Goal: Information Seeking & Learning: Learn about a topic

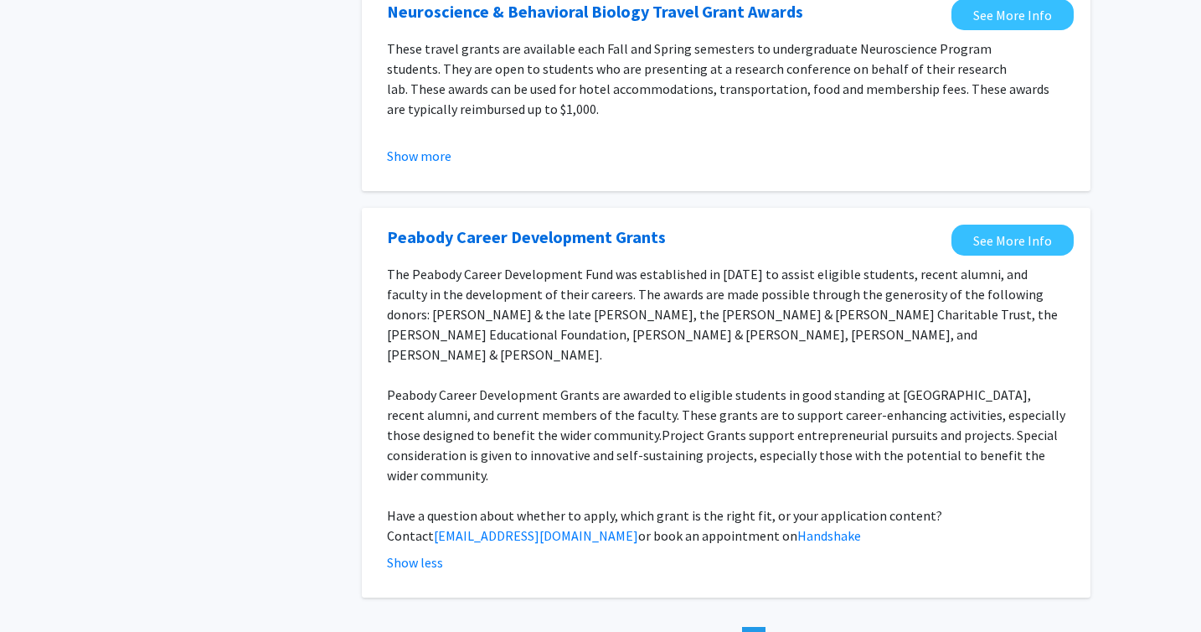
scroll to position [2044, 0]
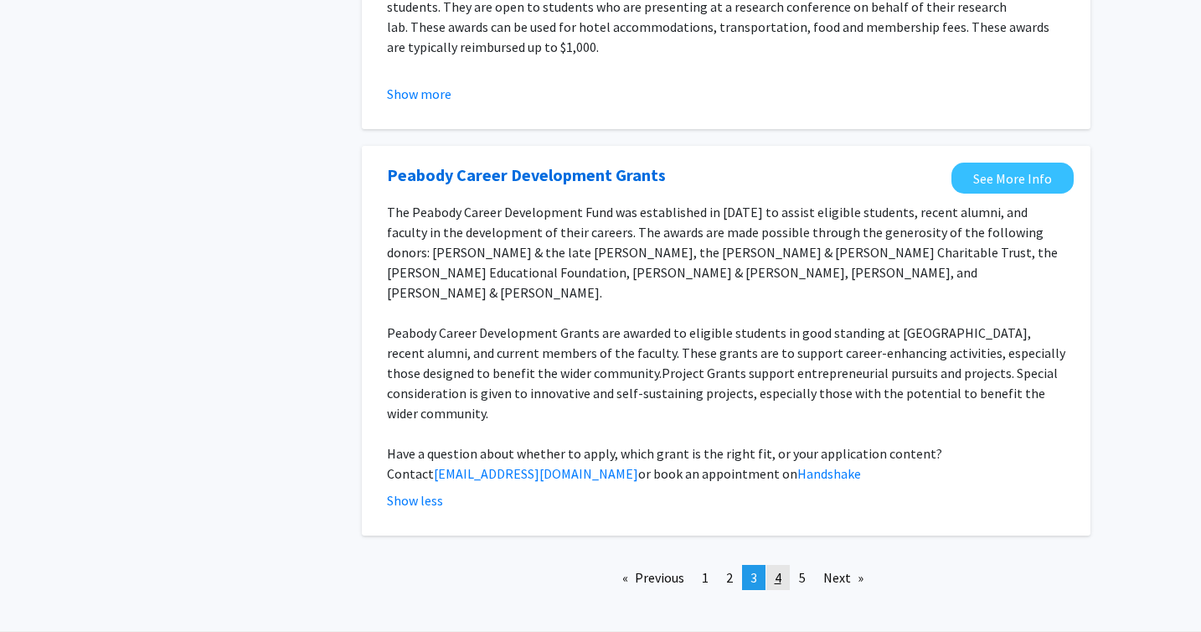
click at [777, 569] on span "4" at bounding box center [778, 577] width 7 height 17
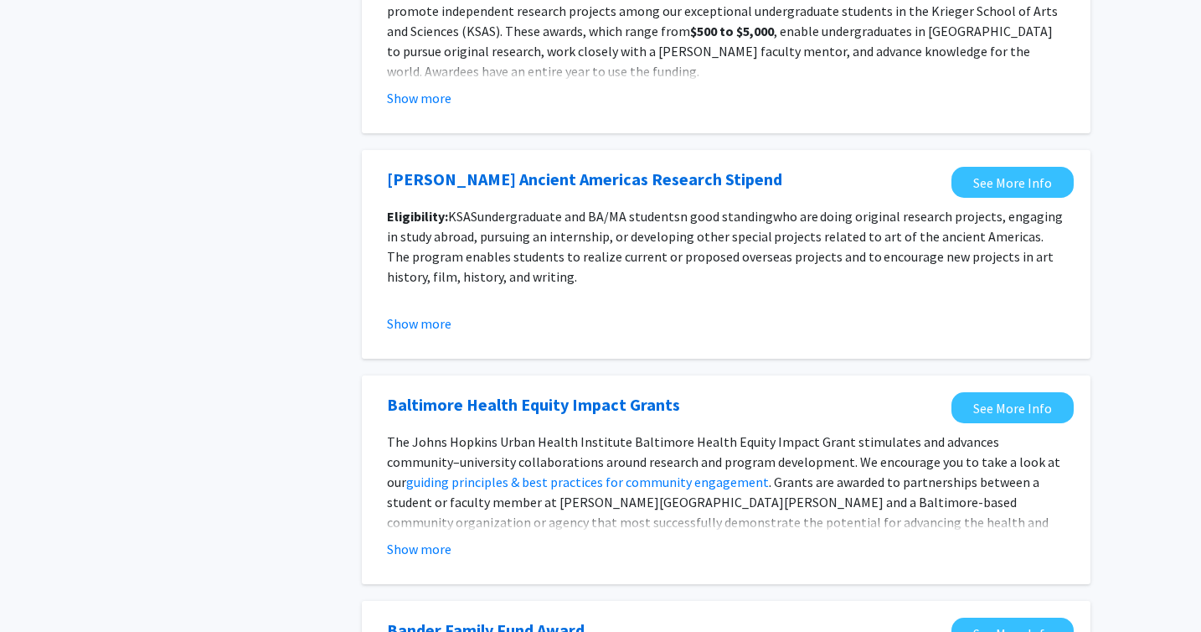
scroll to position [1863, 0]
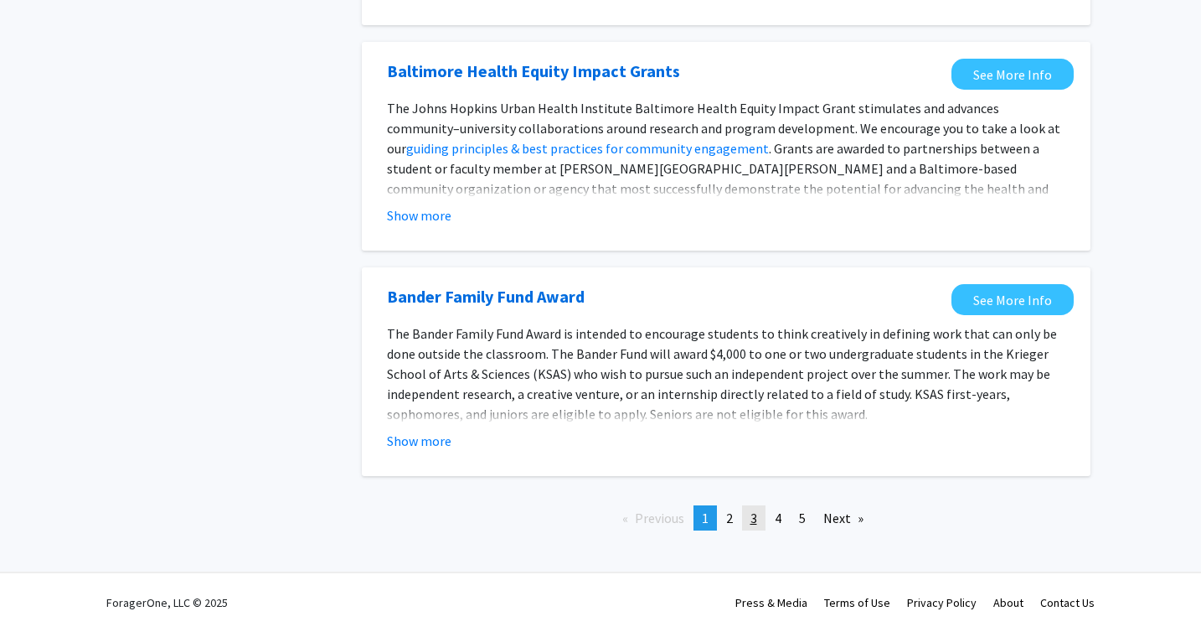
click at [755, 519] on span "3" at bounding box center [754, 517] width 7 height 17
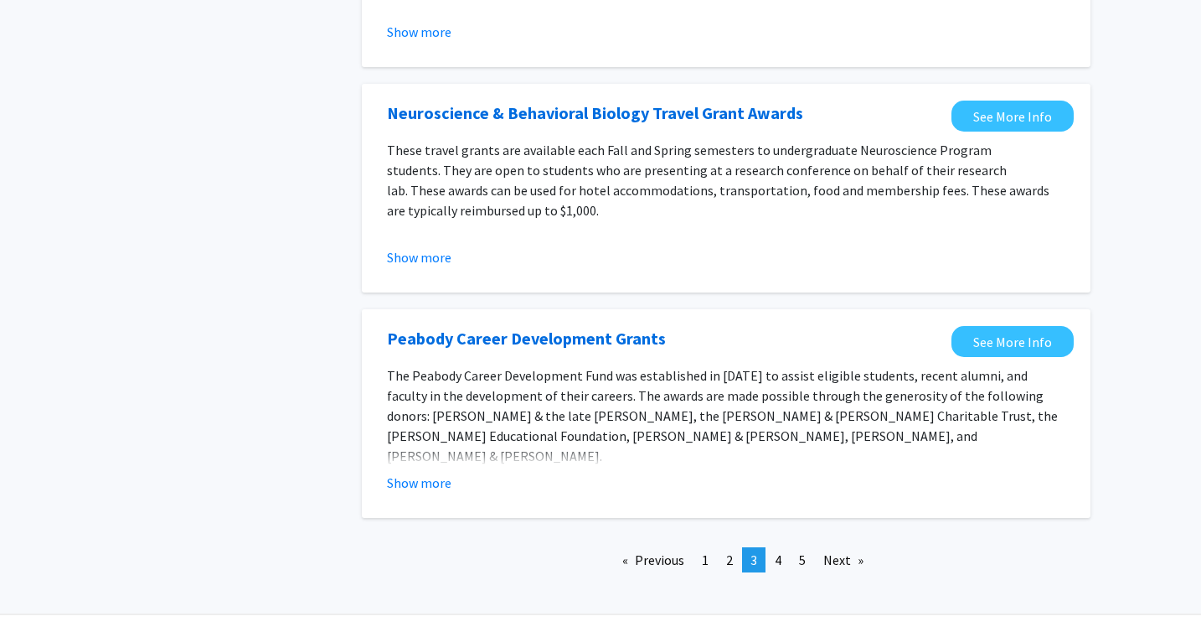
scroll to position [1903, 0]
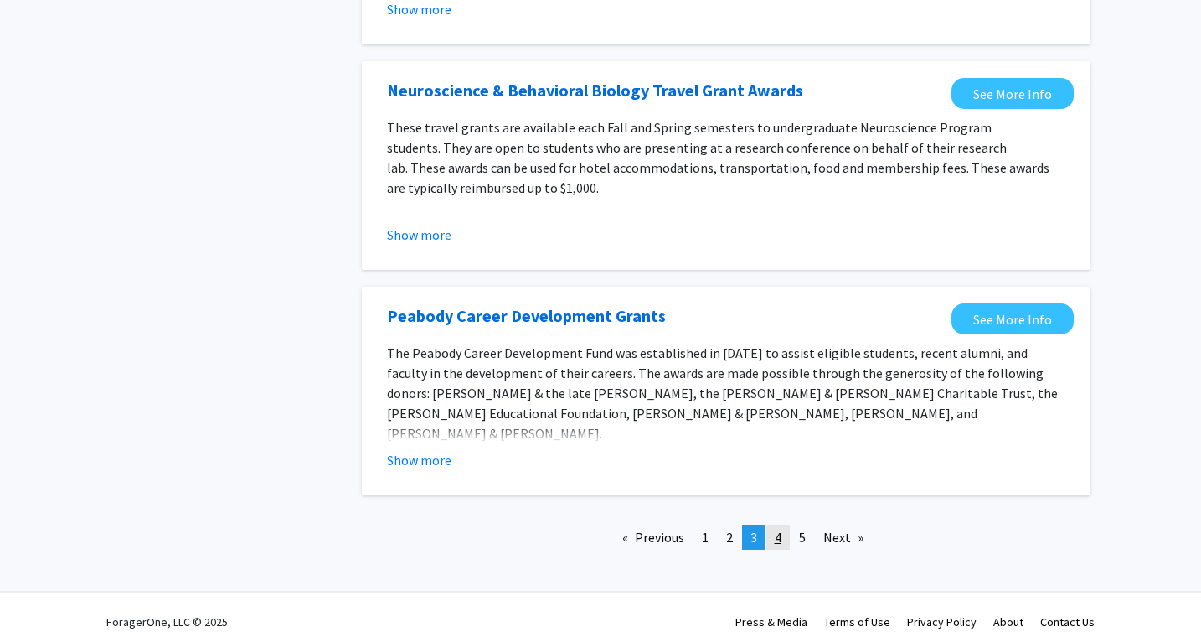
click at [780, 529] on span "4" at bounding box center [778, 537] width 7 height 17
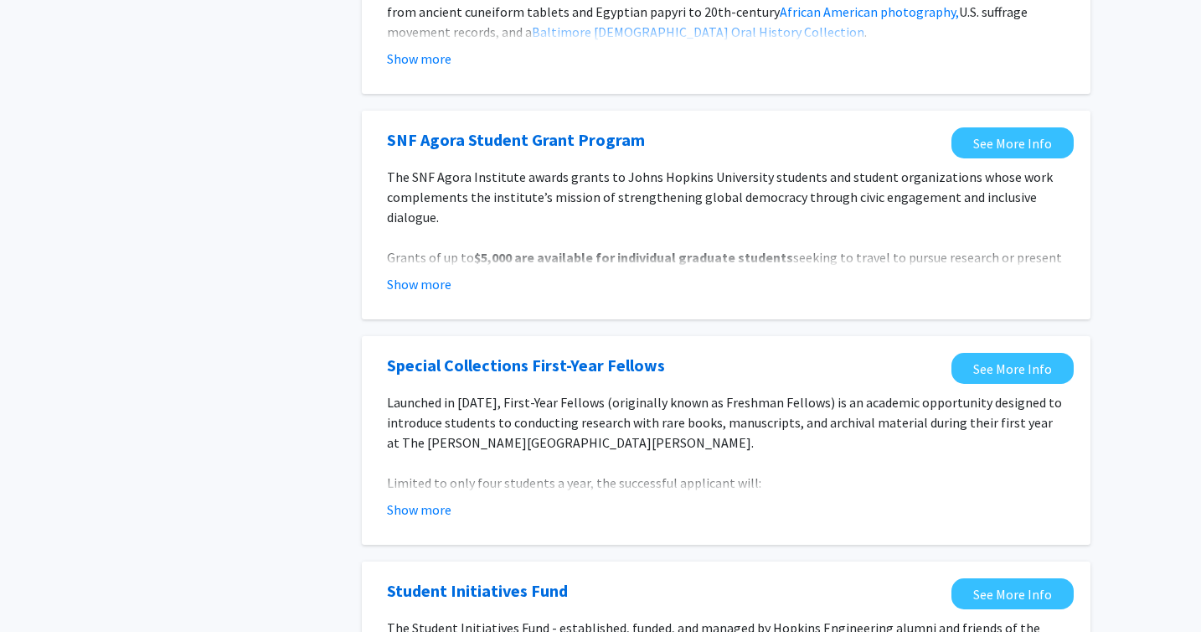
scroll to position [1410, 0]
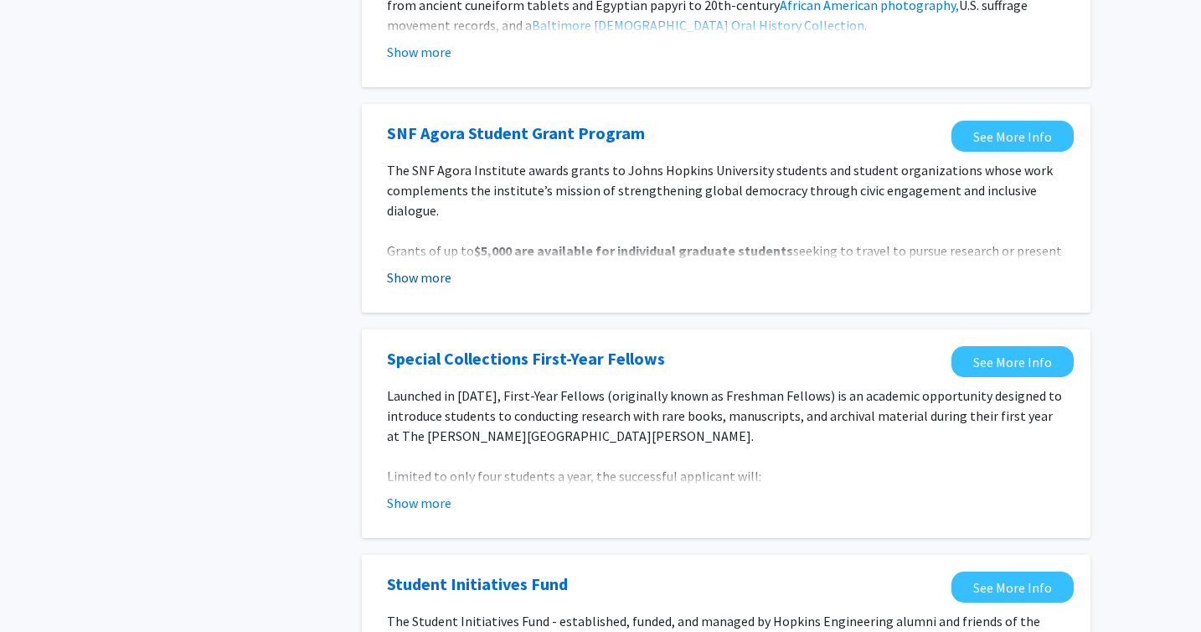
click at [431, 267] on button "Show more" at bounding box center [419, 277] width 65 height 20
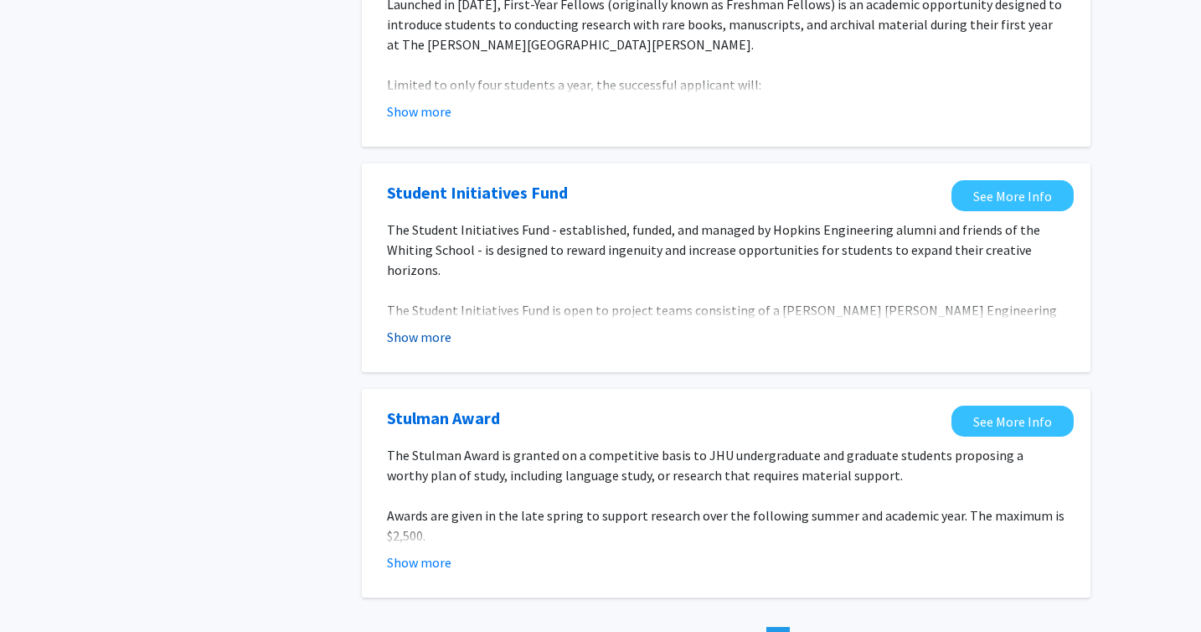
scroll to position [2007, 0]
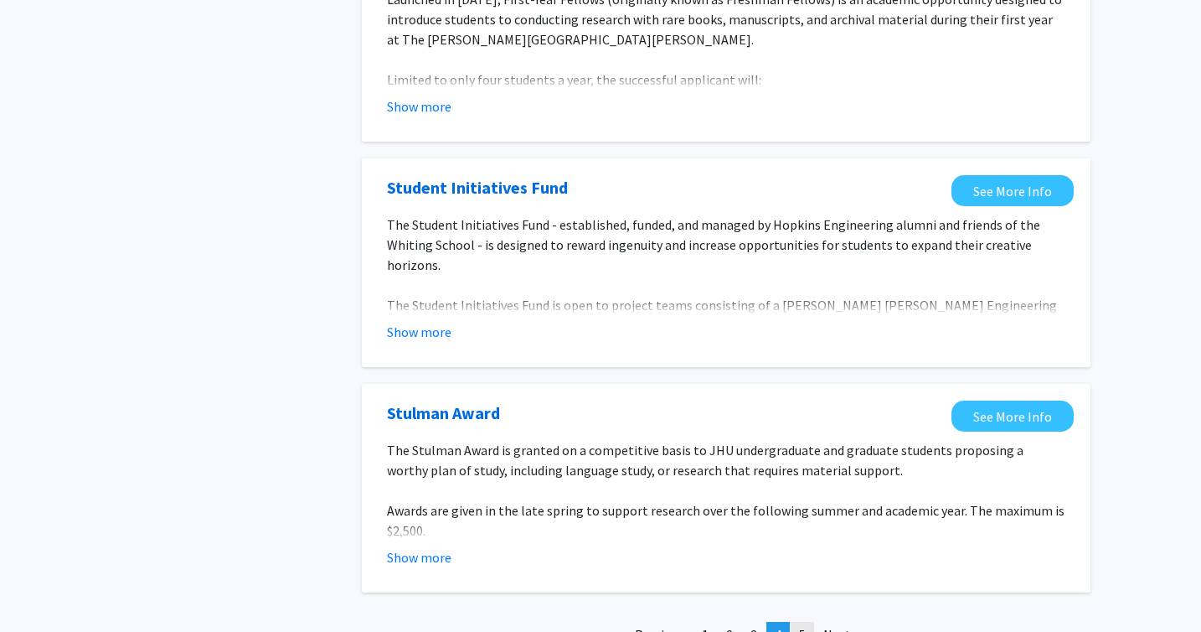
click at [803, 626] on span "5" at bounding box center [802, 634] width 7 height 17
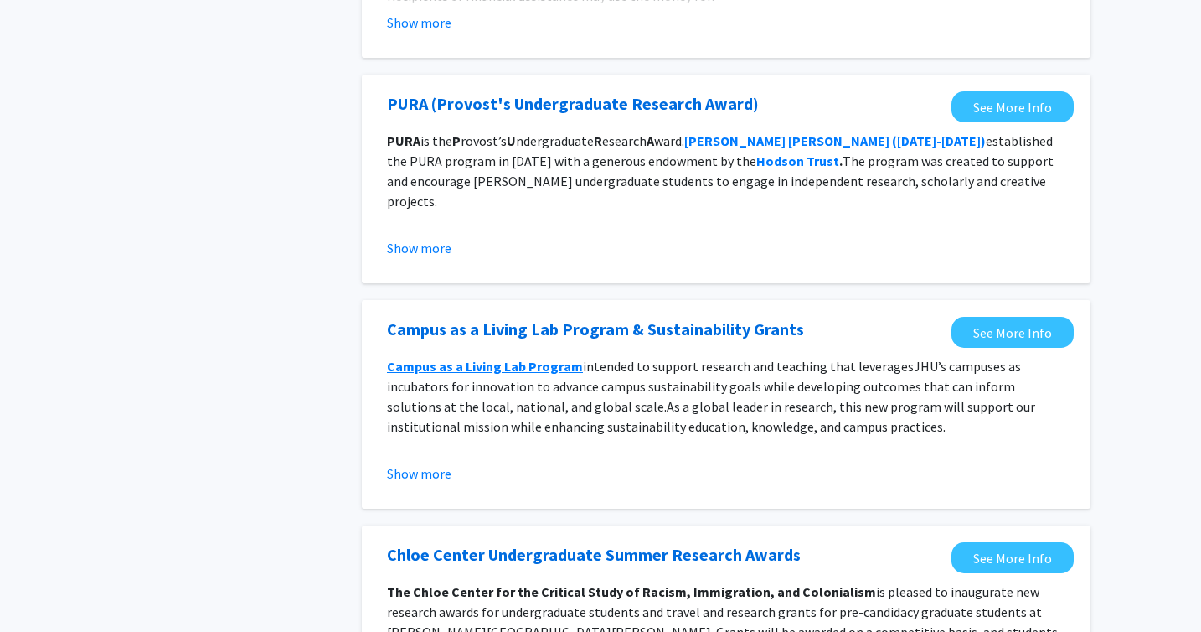
scroll to position [1409, 0]
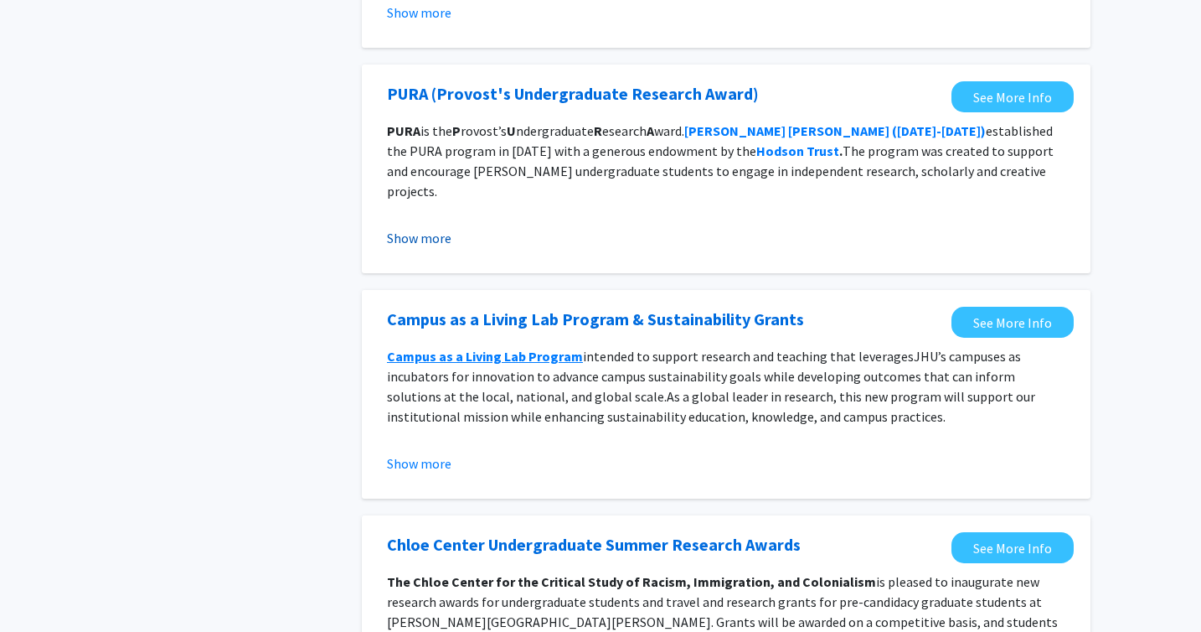
click at [437, 240] on button "Show more" at bounding box center [419, 238] width 65 height 20
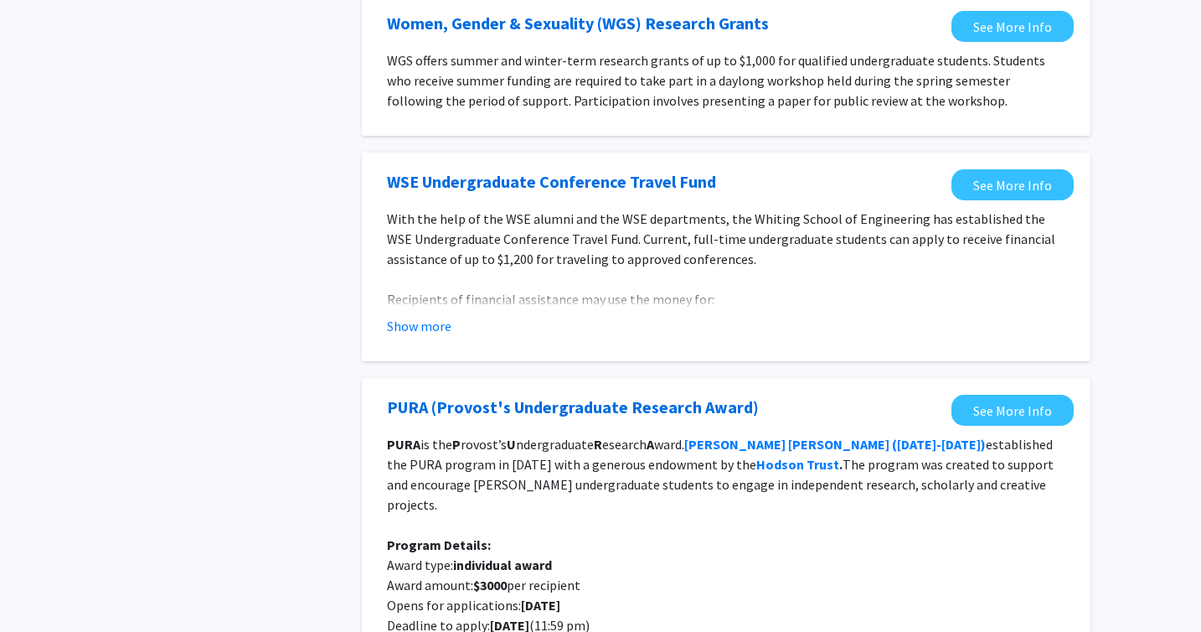
scroll to position [0, 0]
